Goal: Information Seeking & Learning: Find specific fact

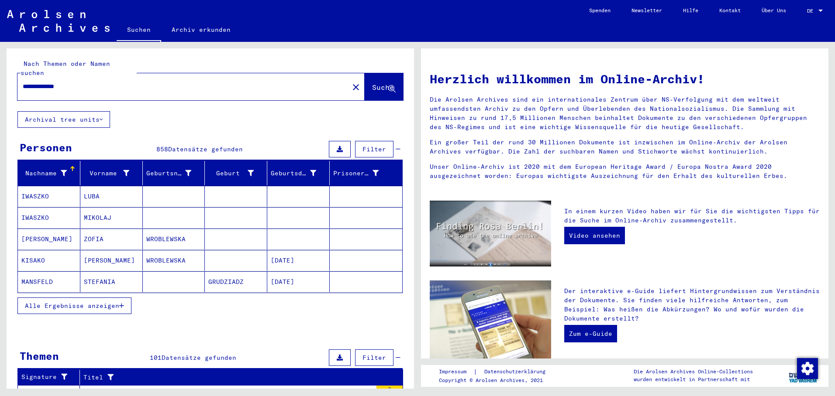
click at [121, 303] on icon "button" at bounding box center [121, 306] width 5 height 6
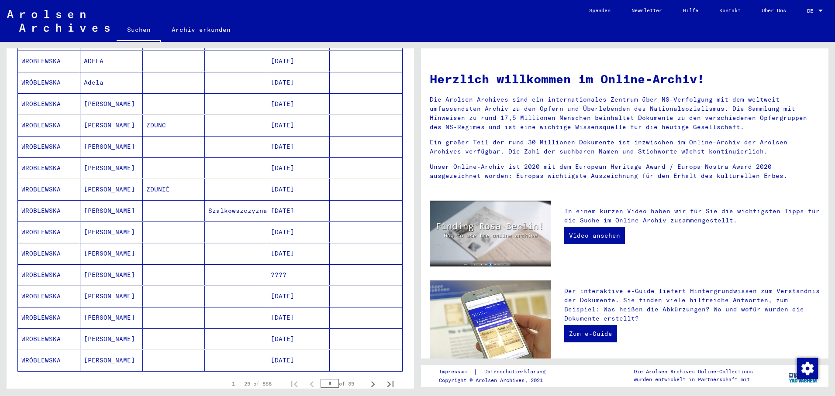
scroll to position [393, 0]
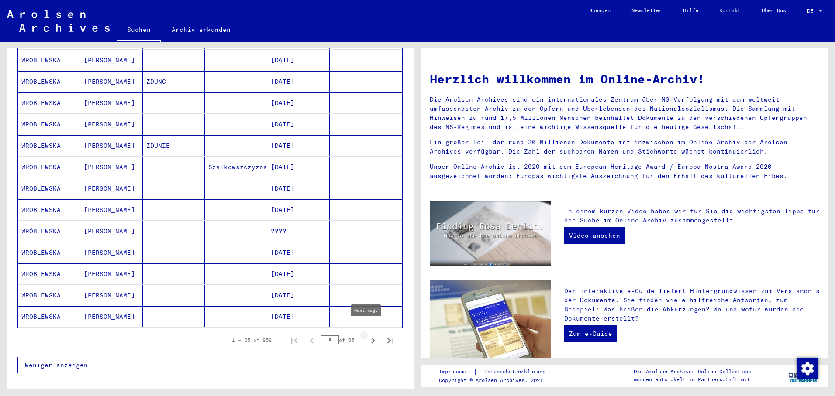
click at [371, 338] on icon "Next page" at bounding box center [373, 341] width 4 height 6
type input "*"
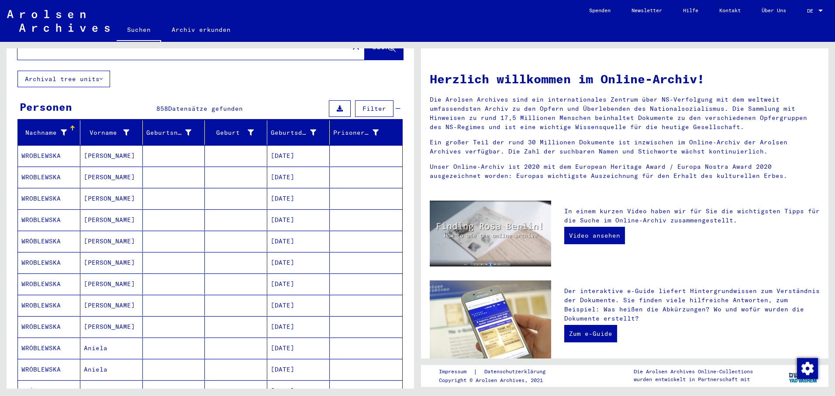
scroll to position [0, 0]
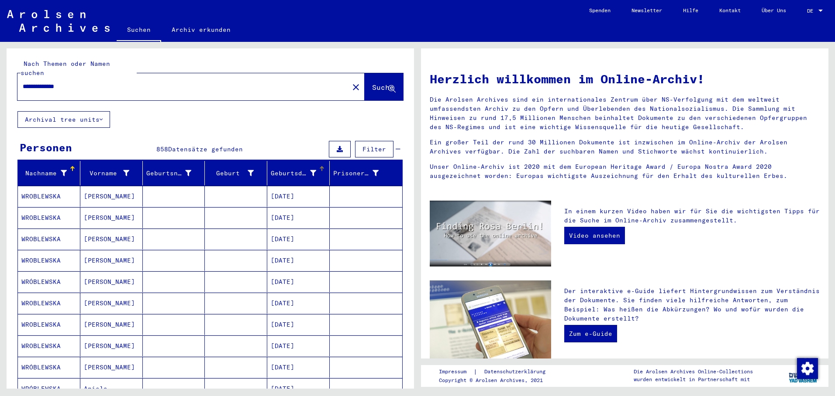
click at [319, 166] on div at bounding box center [321, 168] width 5 height 5
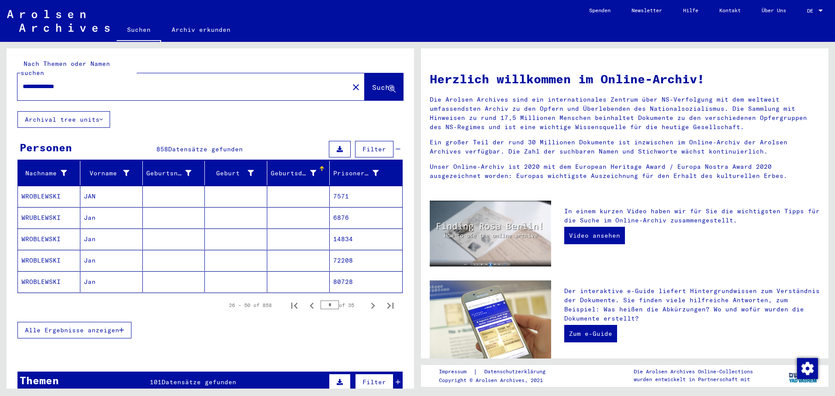
click at [321, 167] on div at bounding box center [321, 169] width 1 height 4
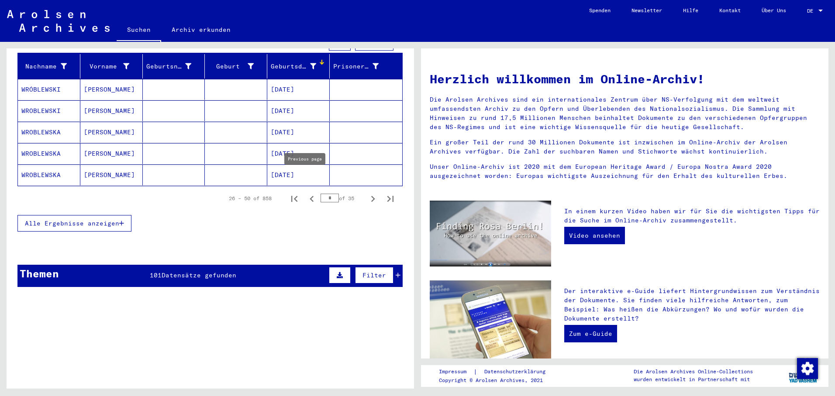
scroll to position [101, 0]
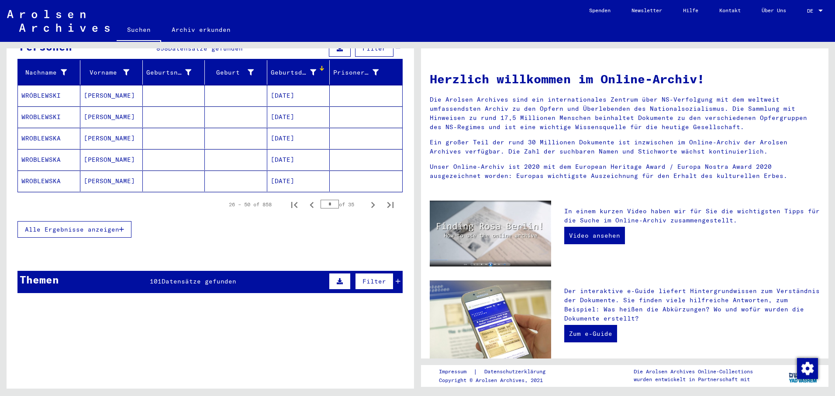
click at [121, 224] on button "Alle Ergebnisse anzeigen" at bounding box center [74, 229] width 114 height 17
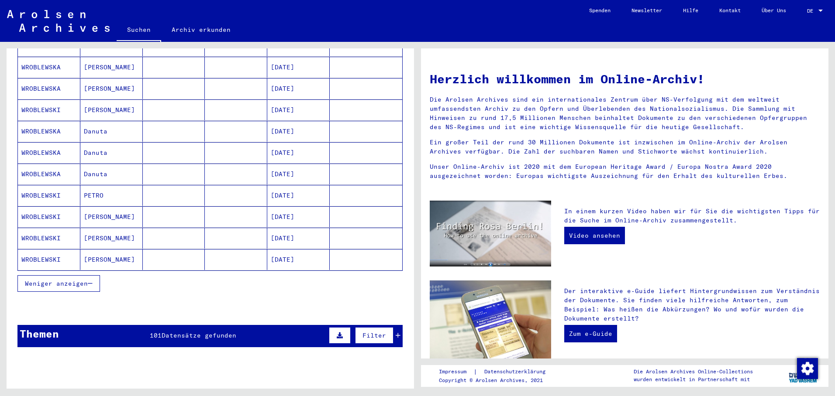
drag, startPoint x: 294, startPoint y: 248, endPoint x: 306, endPoint y: 247, distance: 12.3
click at [295, 249] on mat-cell "[DATE]" at bounding box center [298, 259] width 62 height 21
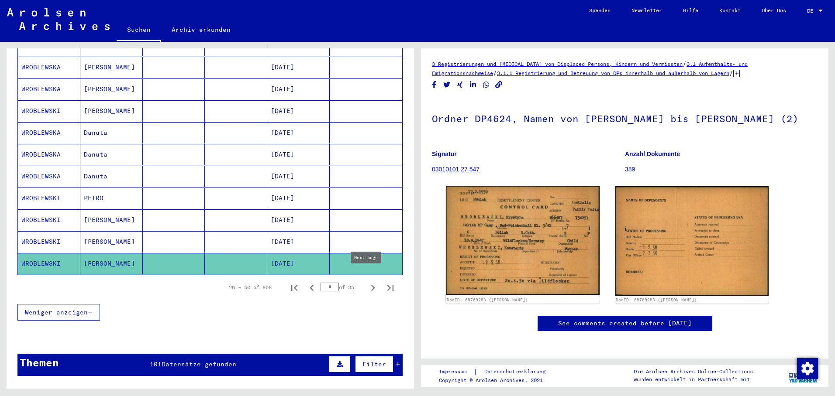
click at [367, 282] on icon "Next page" at bounding box center [373, 288] width 12 height 12
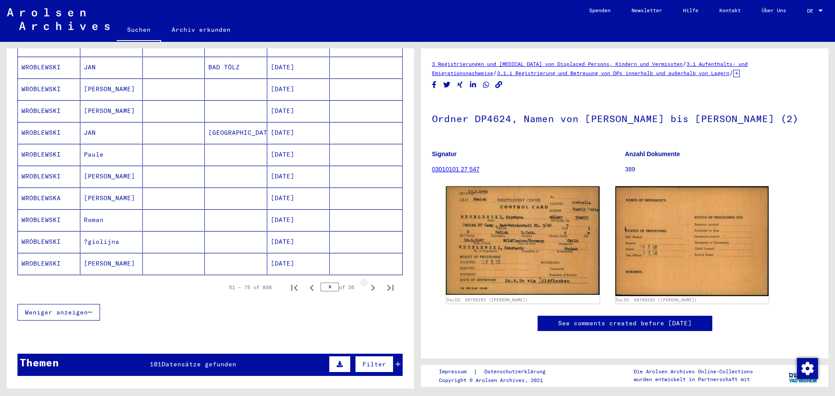
click at [371, 285] on icon "Next page" at bounding box center [373, 288] width 4 height 6
click at [367, 282] on icon "Next page" at bounding box center [373, 288] width 12 height 12
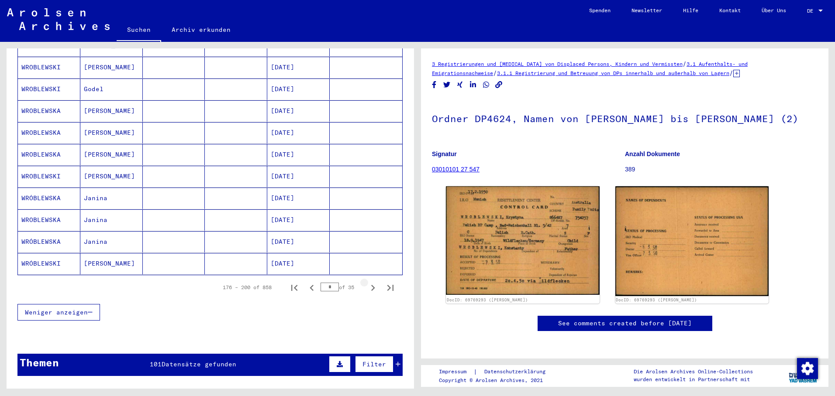
click at [367, 282] on icon "Next page" at bounding box center [373, 288] width 12 height 12
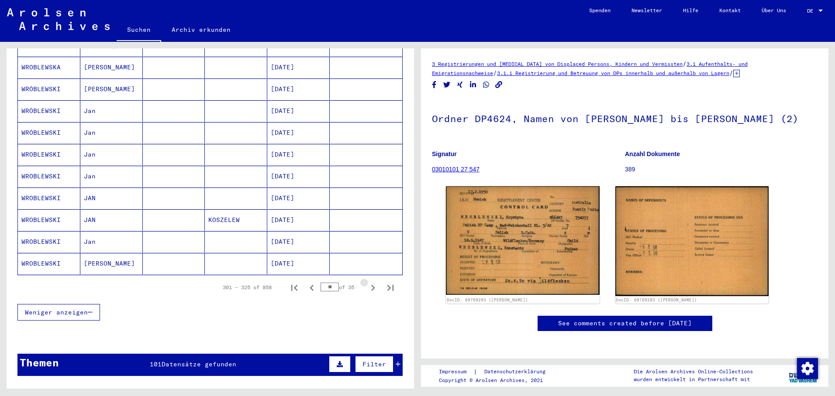
click at [367, 282] on icon "Next page" at bounding box center [373, 288] width 12 height 12
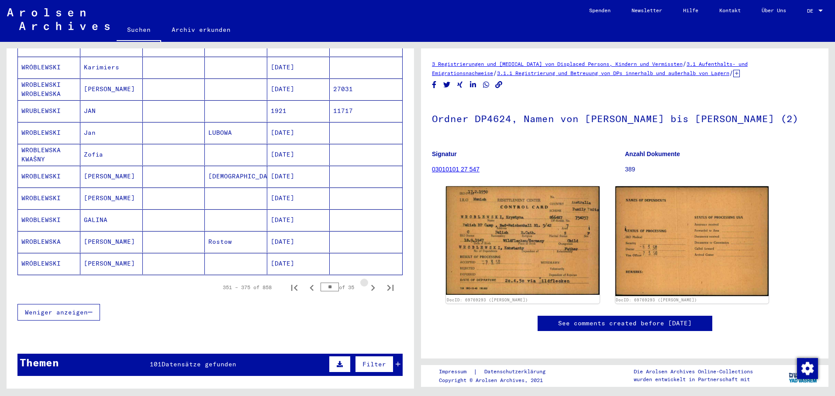
click at [367, 282] on icon "Next page" at bounding box center [373, 288] width 12 height 12
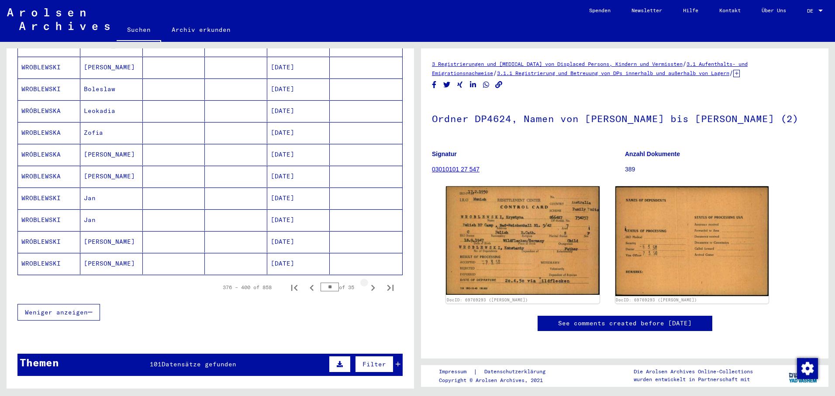
click at [367, 282] on icon "Next page" at bounding box center [373, 288] width 12 height 12
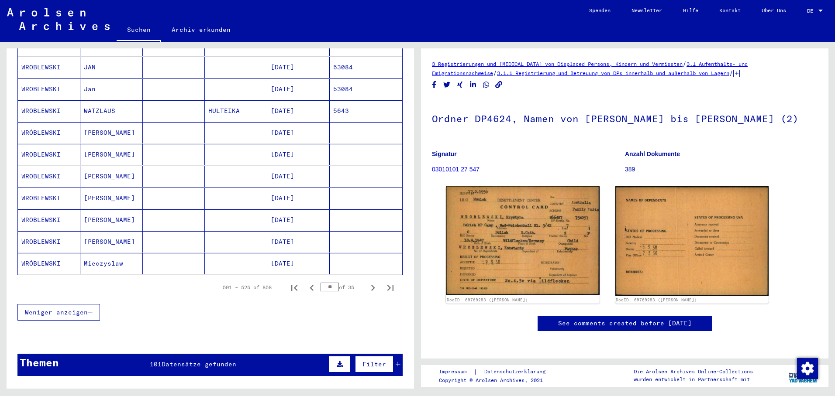
click at [367, 282] on icon "Next page" at bounding box center [373, 288] width 12 height 12
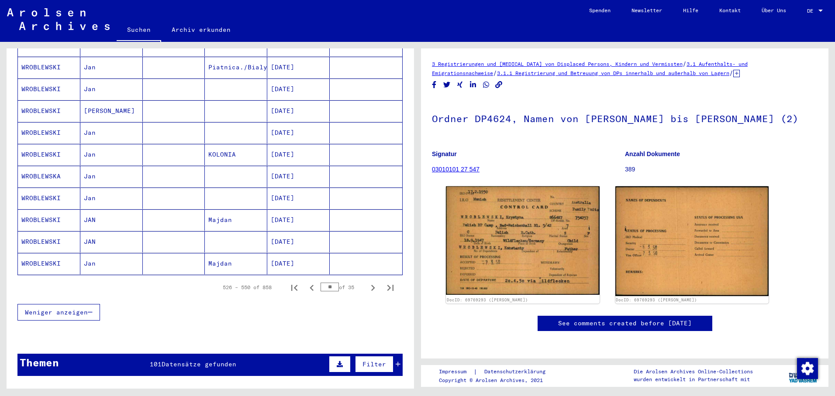
click at [367, 282] on icon "Next page" at bounding box center [373, 288] width 12 height 12
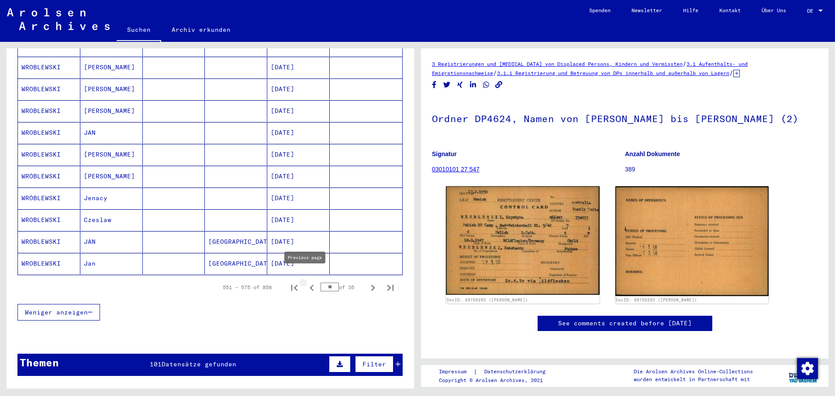
click at [307, 282] on icon "Previous page" at bounding box center [312, 288] width 12 height 12
type input "**"
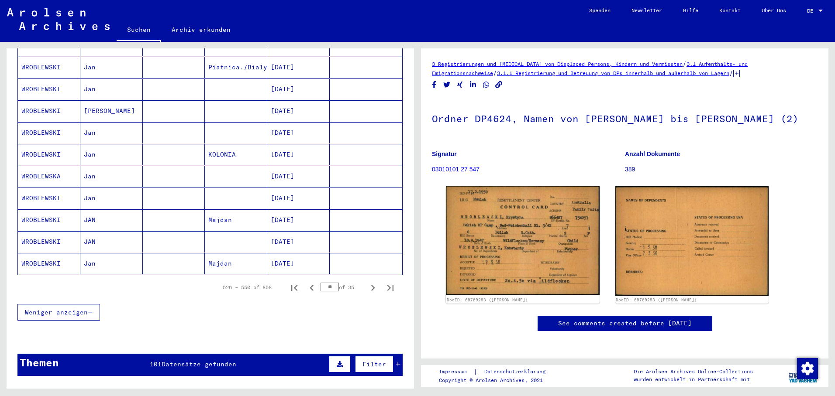
click at [283, 210] on mat-cell "[DATE]" at bounding box center [298, 220] width 62 height 21
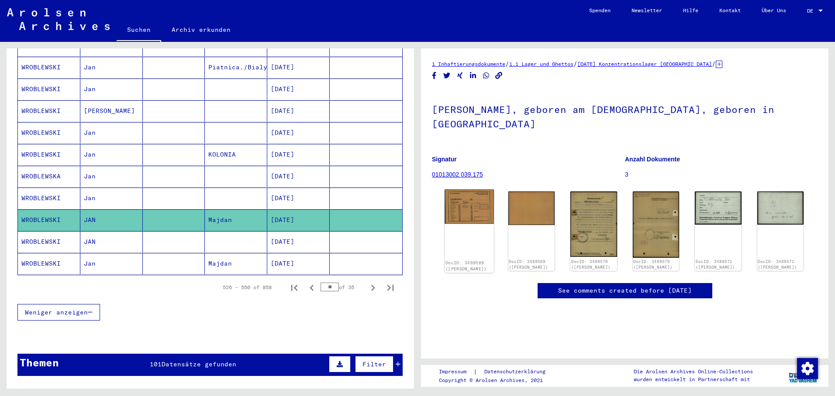
click at [460, 210] on img at bounding box center [468, 207] width 49 height 34
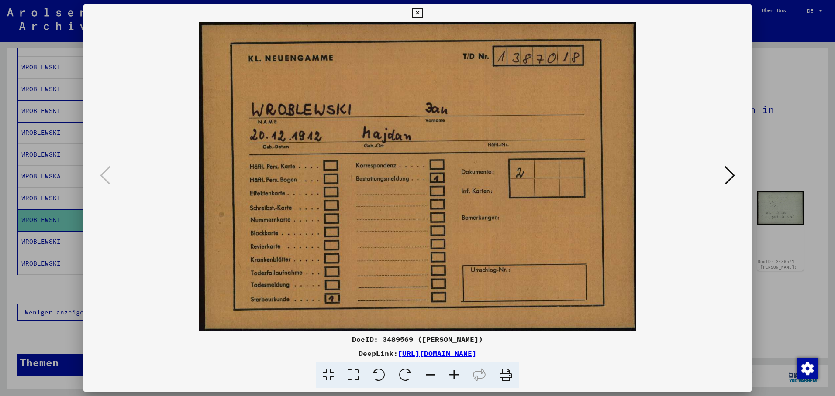
click at [725, 173] on icon at bounding box center [729, 175] width 10 height 21
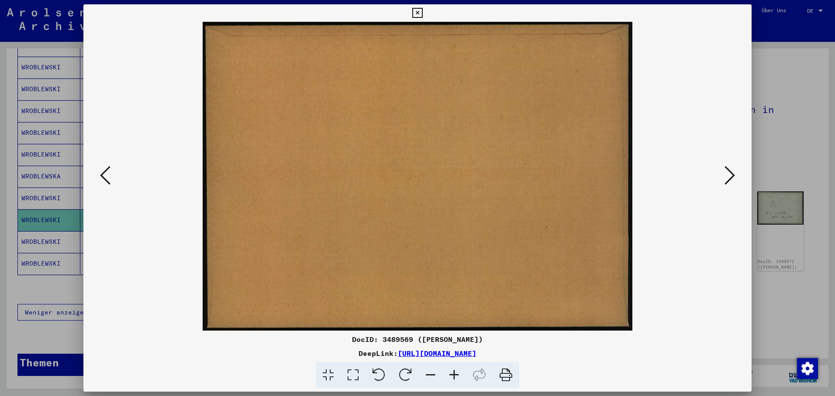
click at [726, 172] on icon at bounding box center [729, 175] width 10 height 21
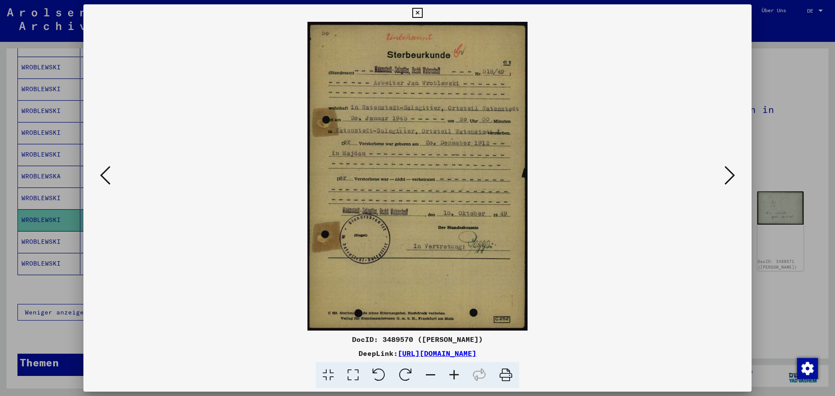
click at [730, 175] on icon at bounding box center [729, 175] width 10 height 21
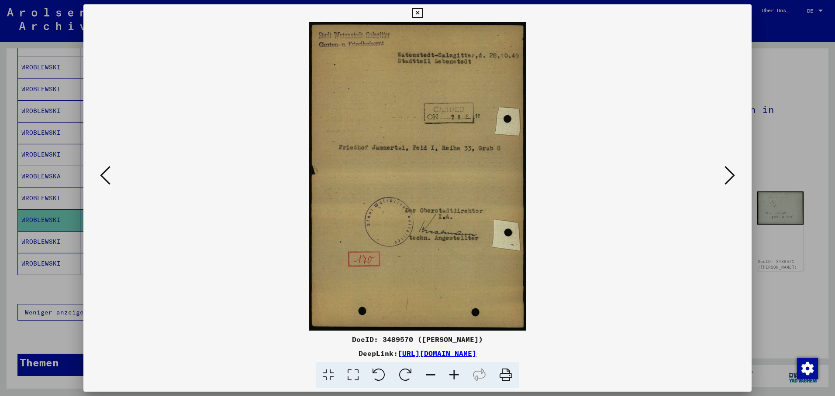
click at [728, 173] on icon at bounding box center [729, 175] width 10 height 21
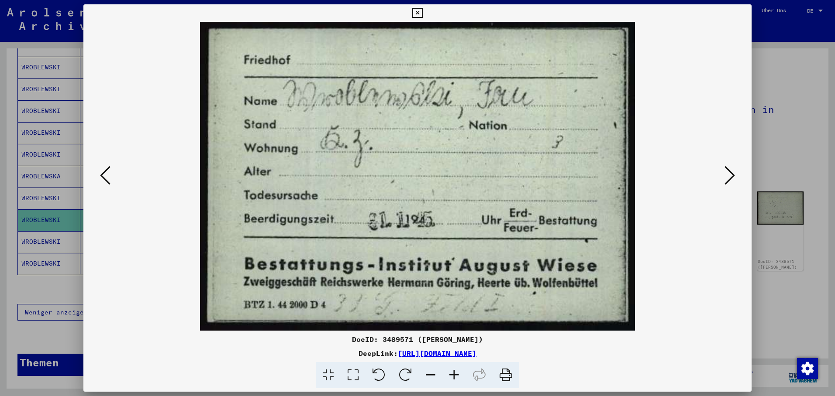
click at [725, 173] on icon at bounding box center [729, 175] width 10 height 21
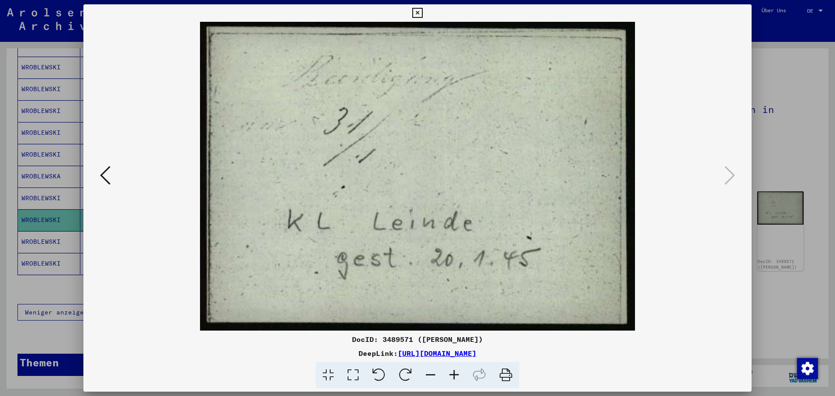
click at [62, 231] on div at bounding box center [417, 198] width 835 height 396
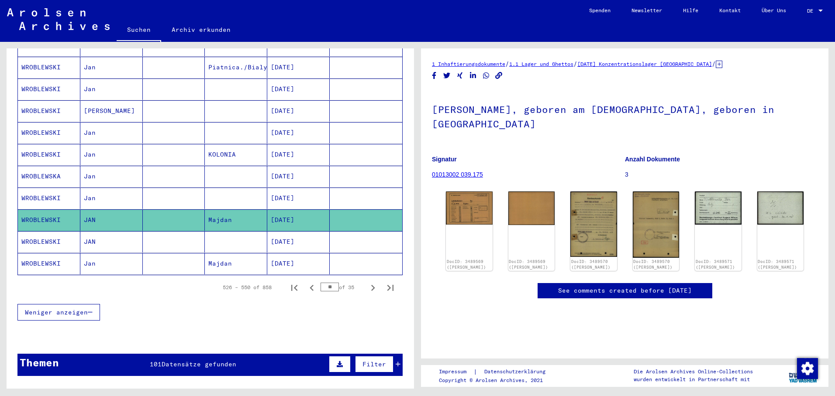
click at [62, 233] on mat-cell "WROBLEWSKI" at bounding box center [49, 241] width 62 height 21
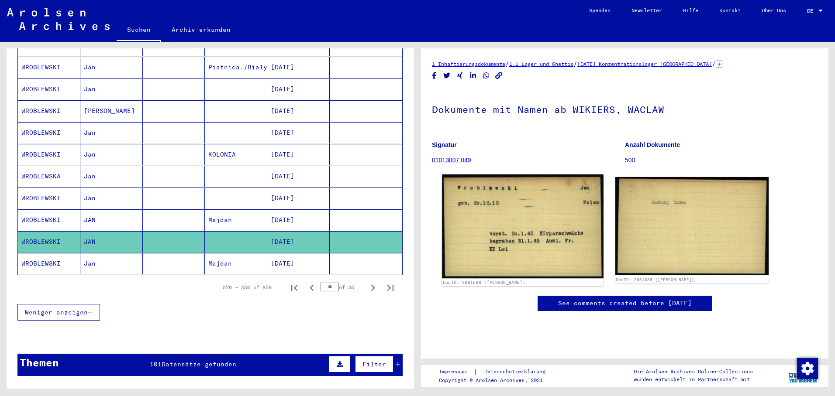
click at [516, 203] on img at bounding box center [522, 227] width 161 height 104
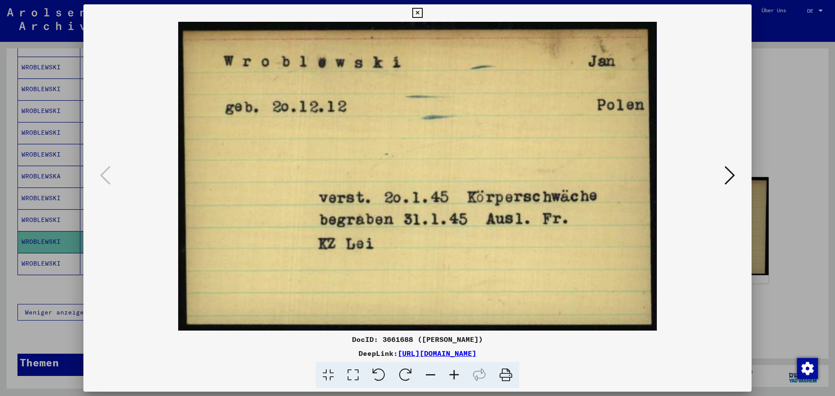
click at [56, 258] on div at bounding box center [417, 198] width 835 height 396
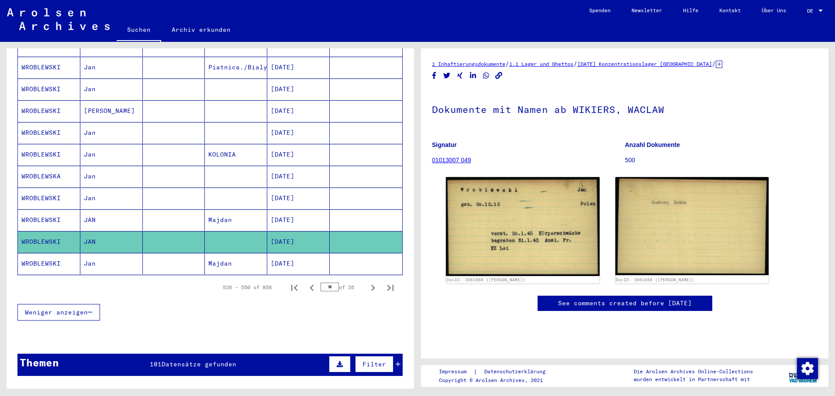
click at [51, 257] on mat-cell "WROBLEWSKI" at bounding box center [49, 263] width 62 height 21
